Goal: Communication & Community: Answer question/provide support

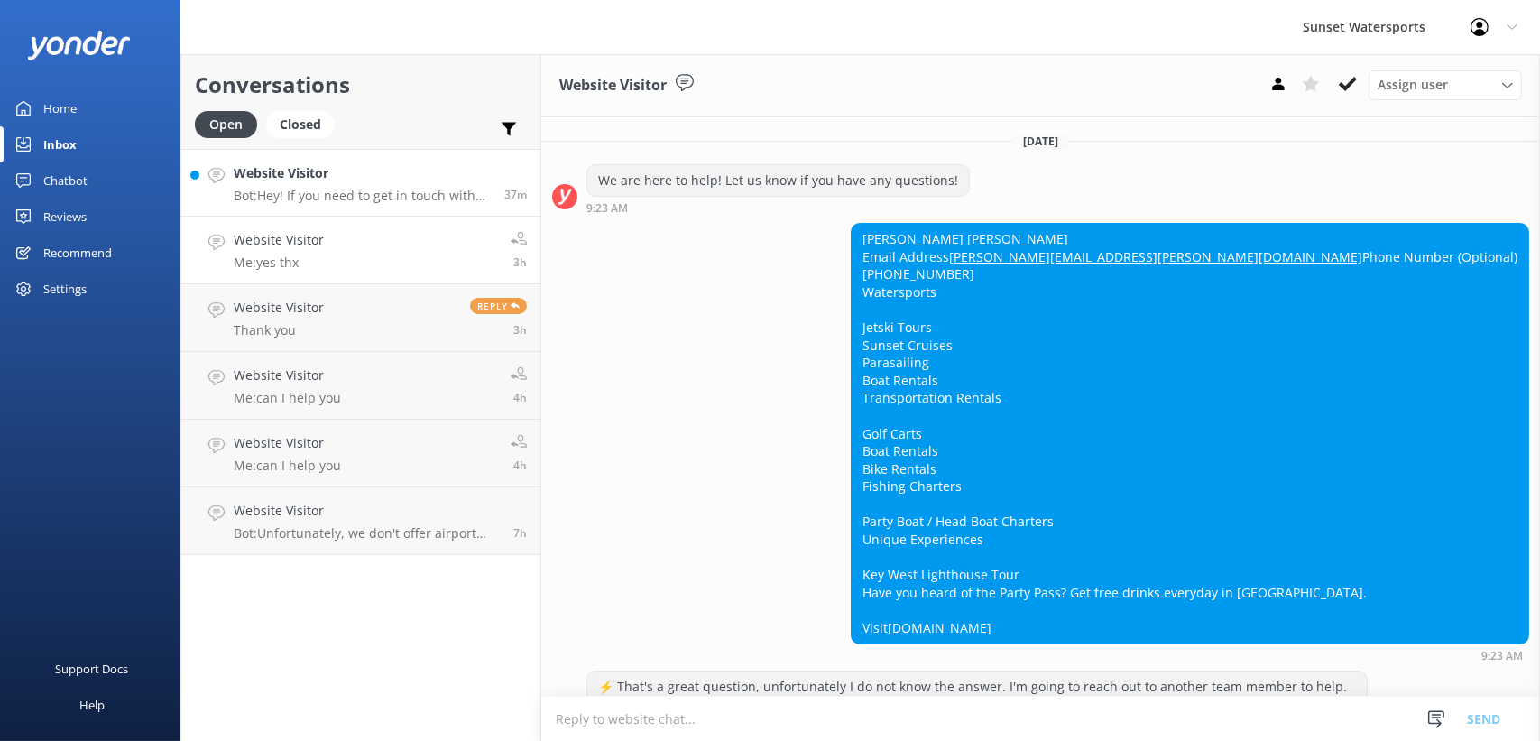
scroll to position [9651, 0]
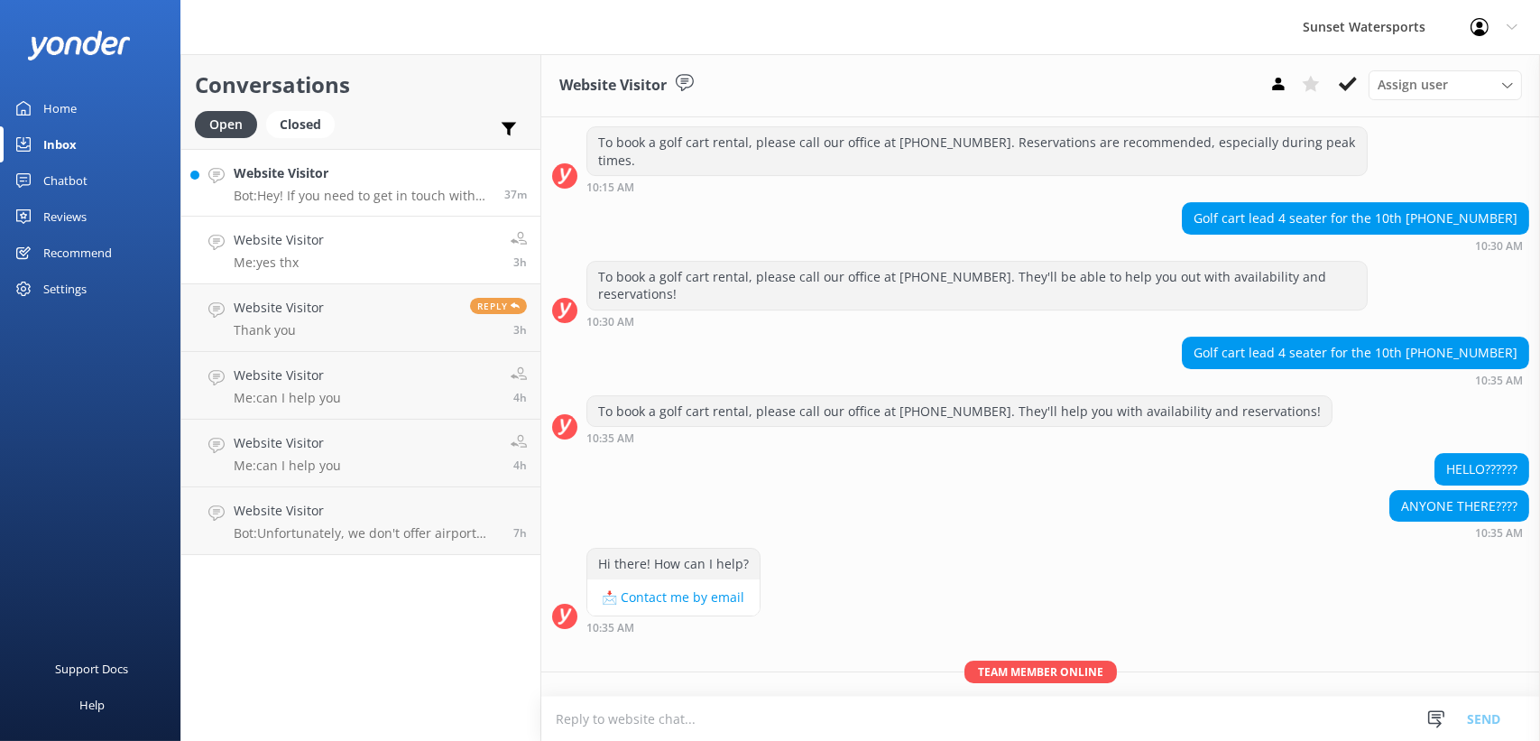
click at [364, 195] on p "Bot: Hey! If you need to get in touch with us, you can call the Sunset Waterspo…" at bounding box center [362, 196] width 257 height 16
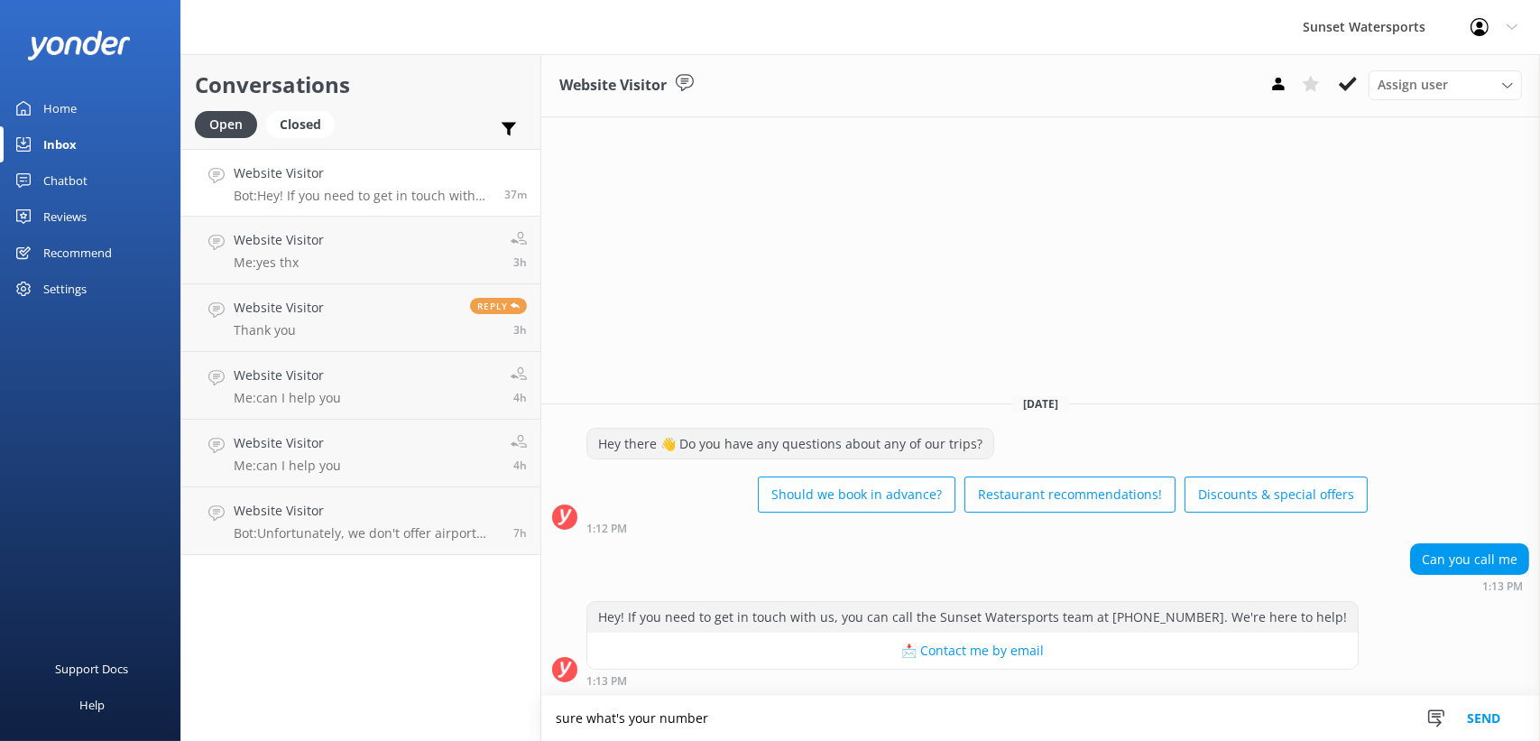
type textarea "sure what's your number"
click at [1477, 718] on button "Send" at bounding box center [1484, 718] width 68 height 45
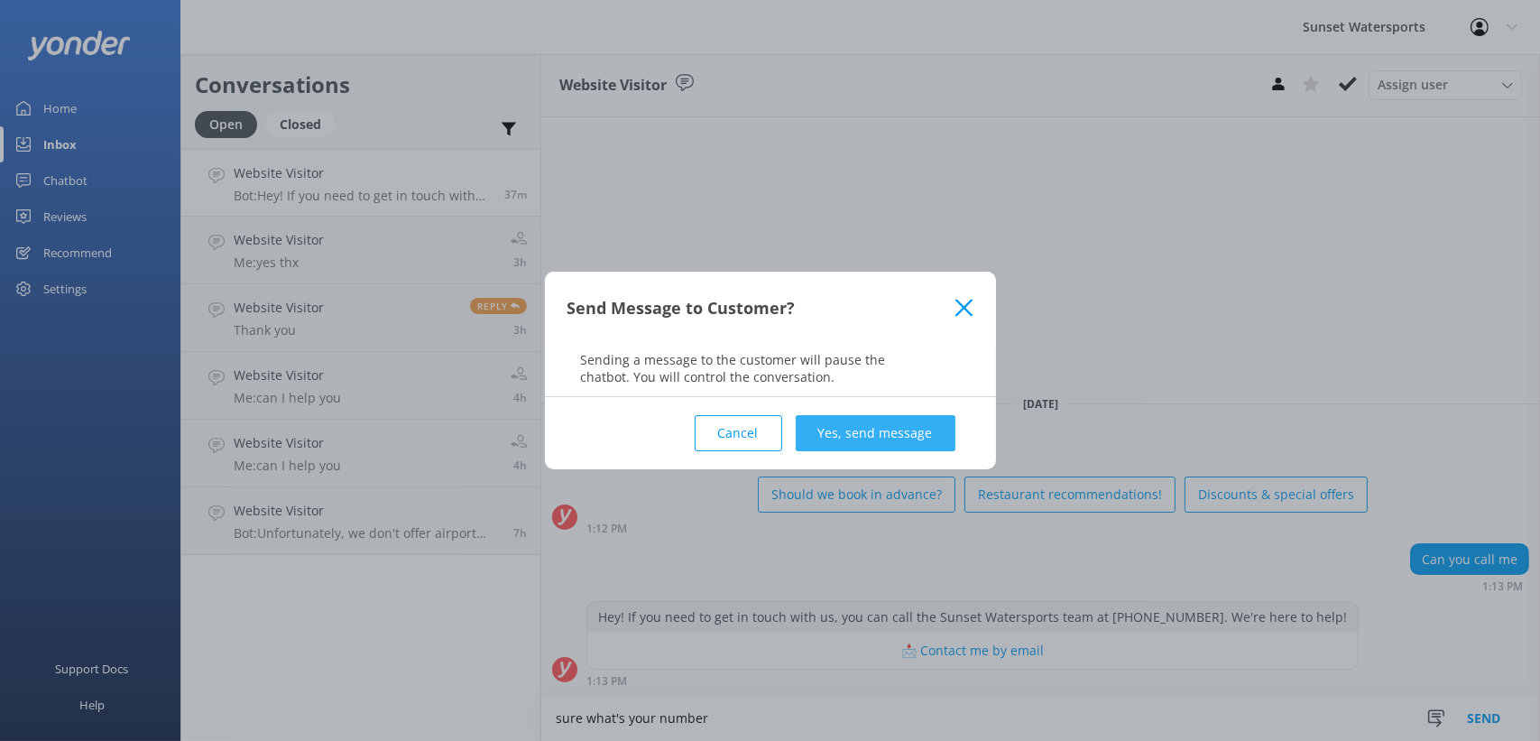
click at [870, 431] on button "Yes, send message" at bounding box center [876, 433] width 160 height 36
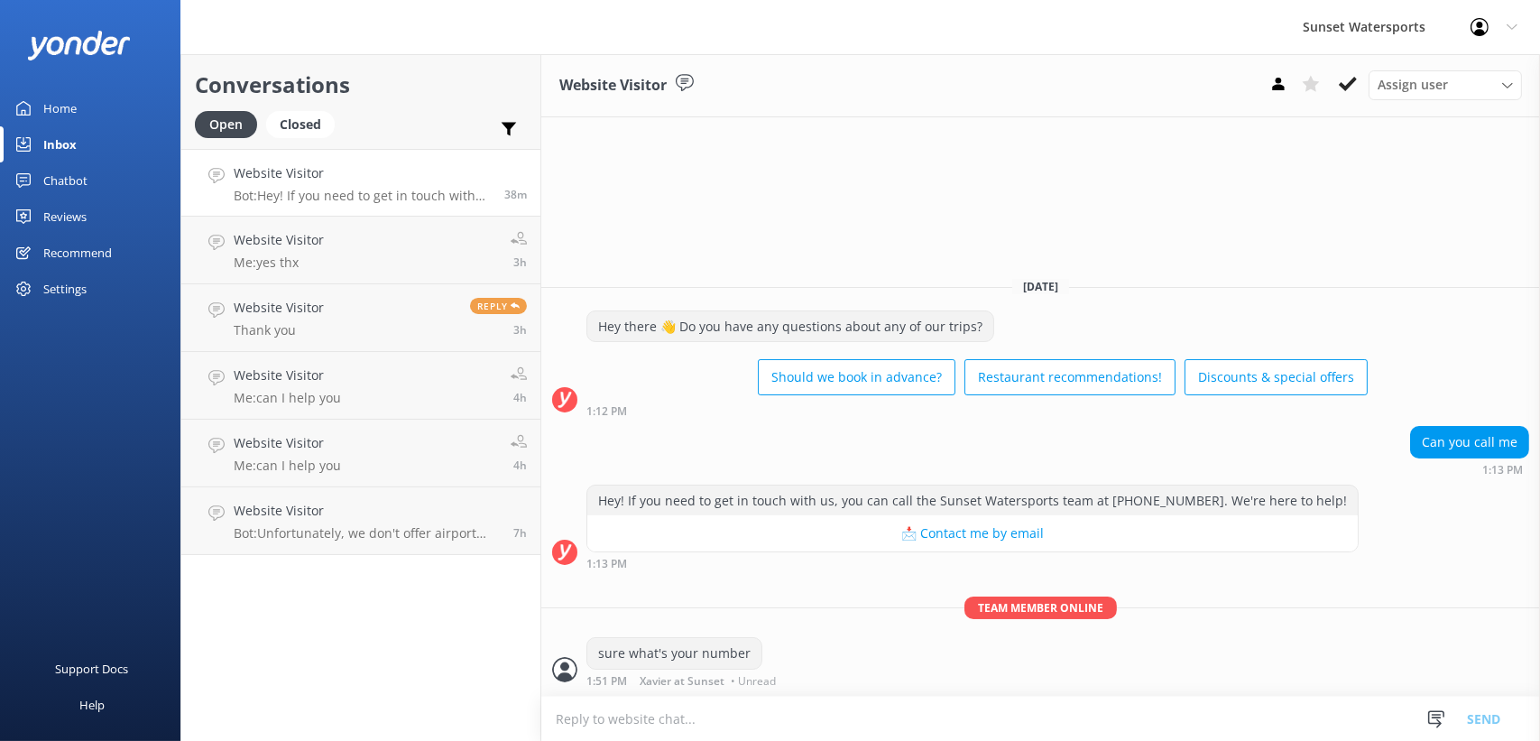
click at [448, 188] on p "Bot: Hey! If you need to get in touch with us, you can call the Sunset Waterspo…" at bounding box center [362, 196] width 257 height 16
